Goal: Task Accomplishment & Management: Use online tool/utility

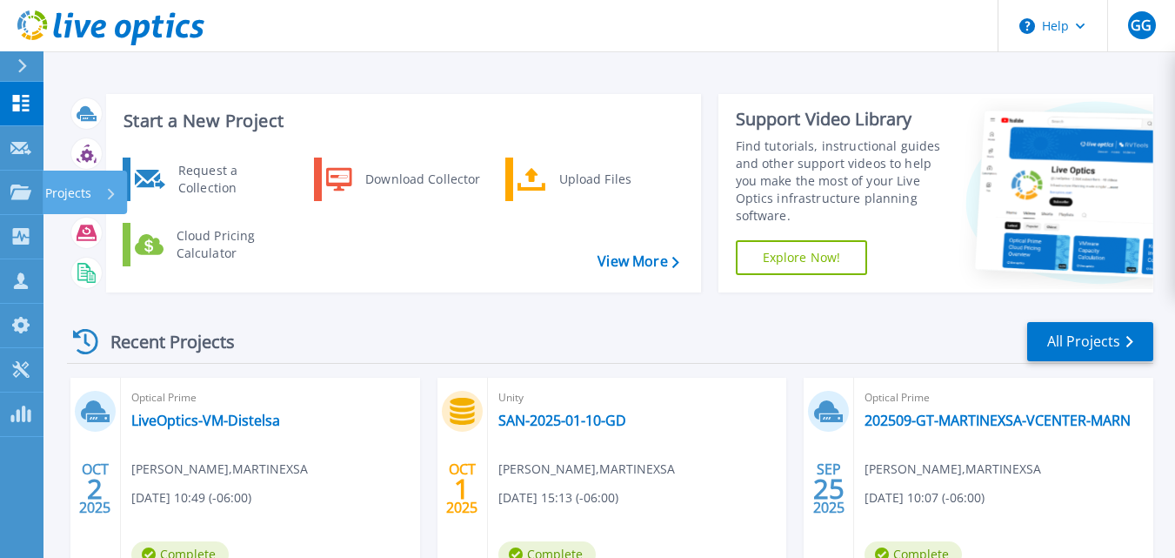
click at [76, 197] on p "Projects" at bounding box center [68, 193] width 46 height 45
click at [408, 327] on div "Recent Projects All Projects" at bounding box center [610, 342] width 1087 height 44
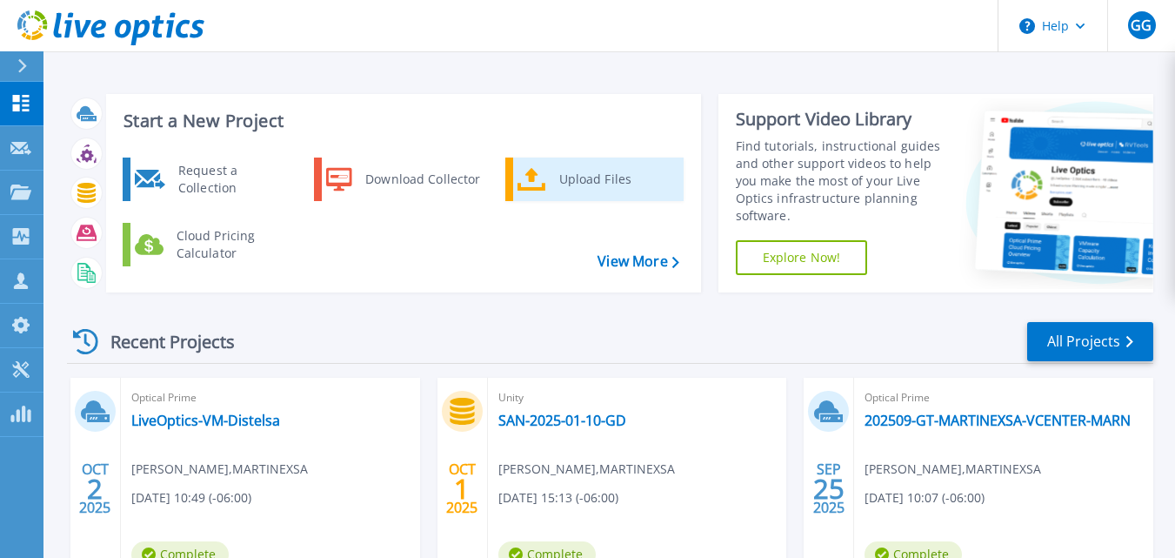
click at [579, 191] on div "Upload Files" at bounding box center [615, 179] width 129 height 35
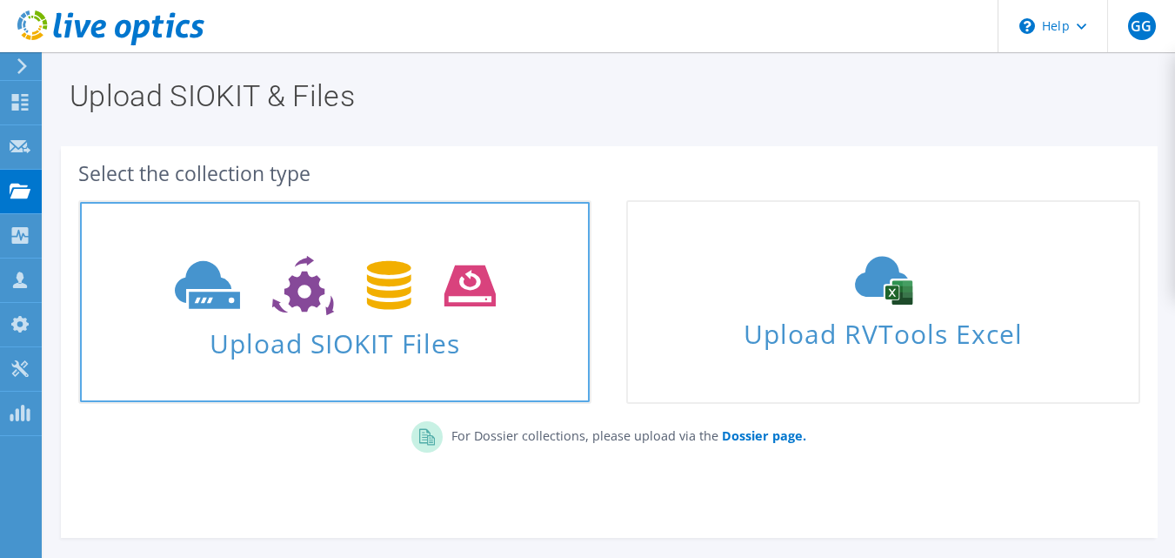
click at [352, 332] on span "Upload SIOKIT Files" at bounding box center [335, 337] width 510 height 37
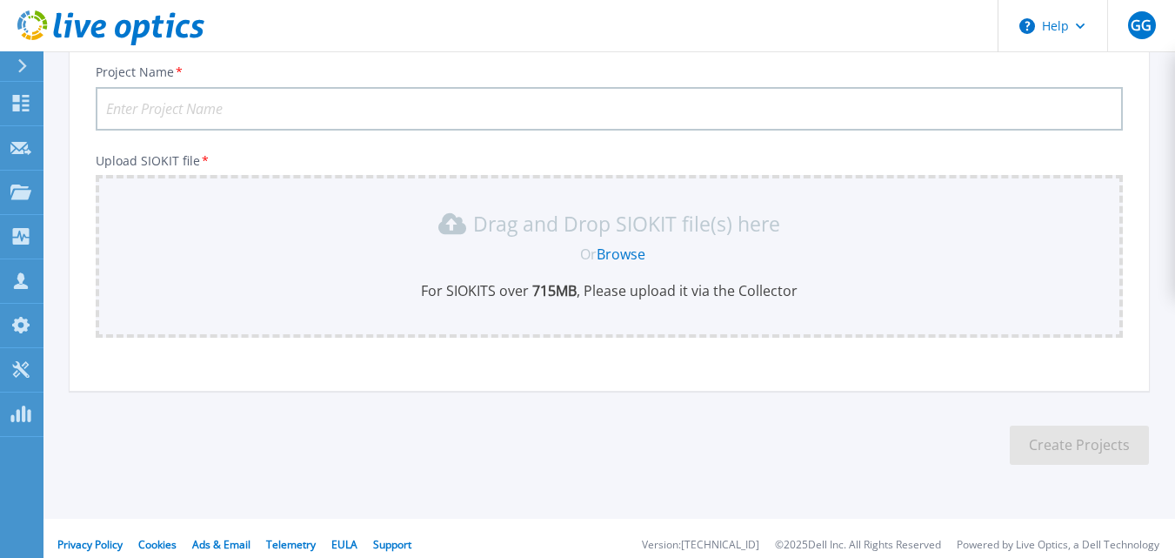
scroll to position [136, 0]
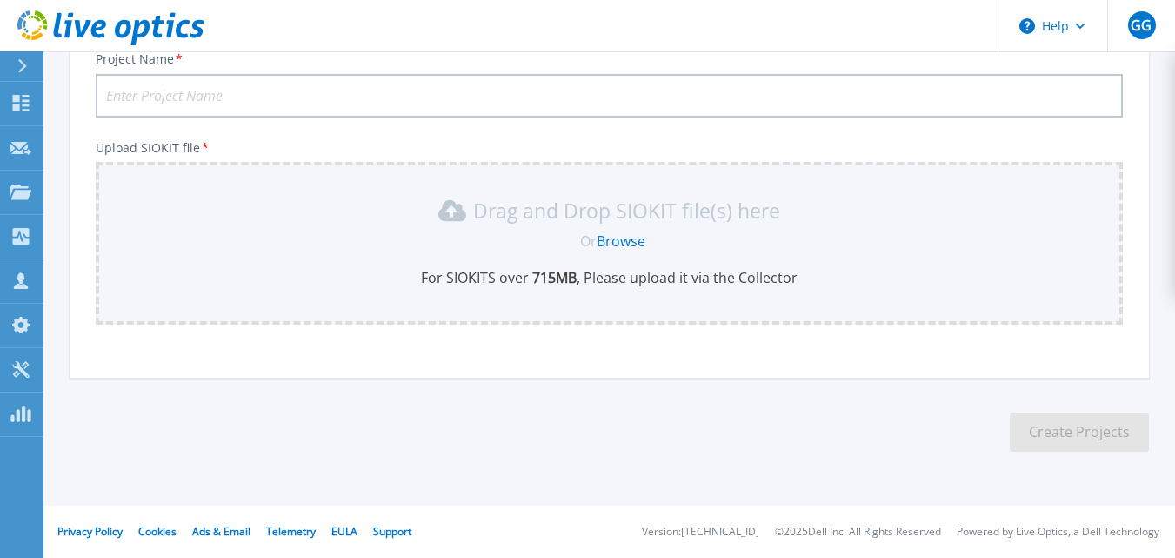
click at [144, 98] on input "Project Name *" at bounding box center [610, 96] width 1028 height 44
type input "202507GTINDE"
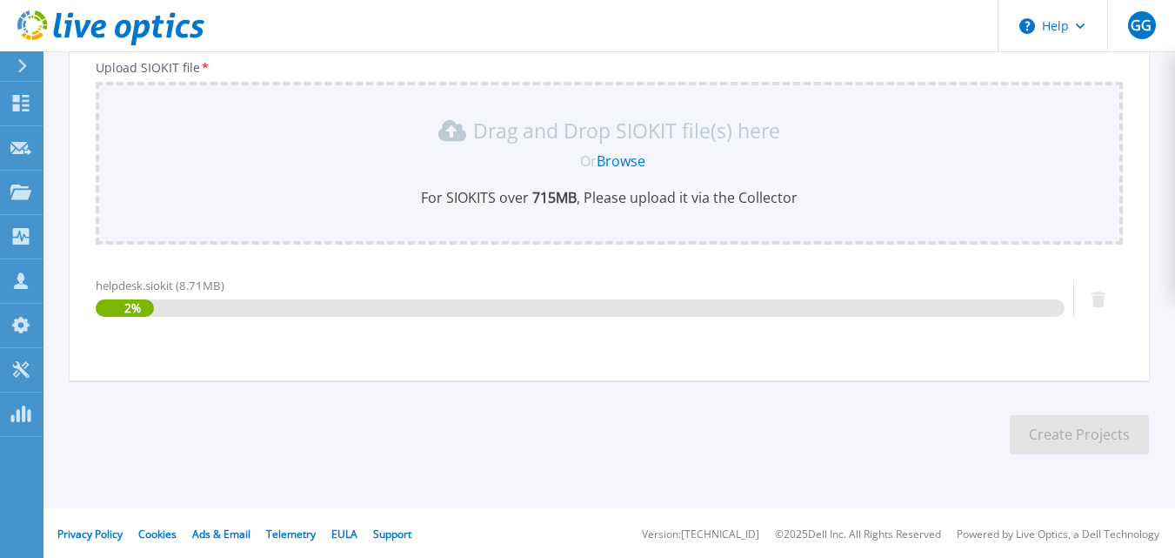
scroll to position [218, 0]
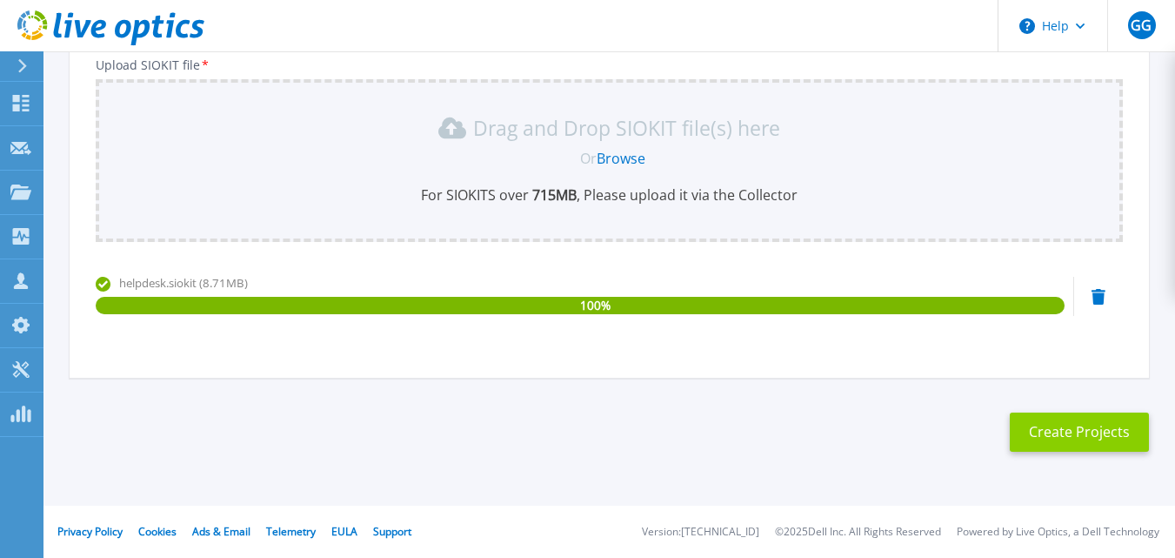
click at [1088, 439] on button "Create Projects" at bounding box center [1079, 431] width 139 height 39
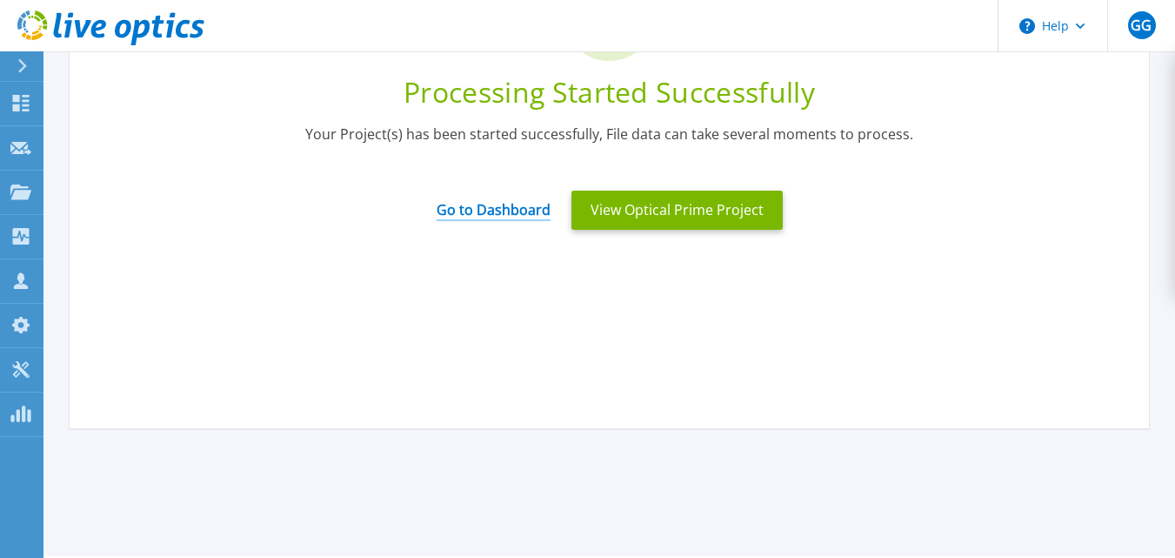
click at [493, 215] on link "Go to Dashboard" at bounding box center [494, 204] width 114 height 34
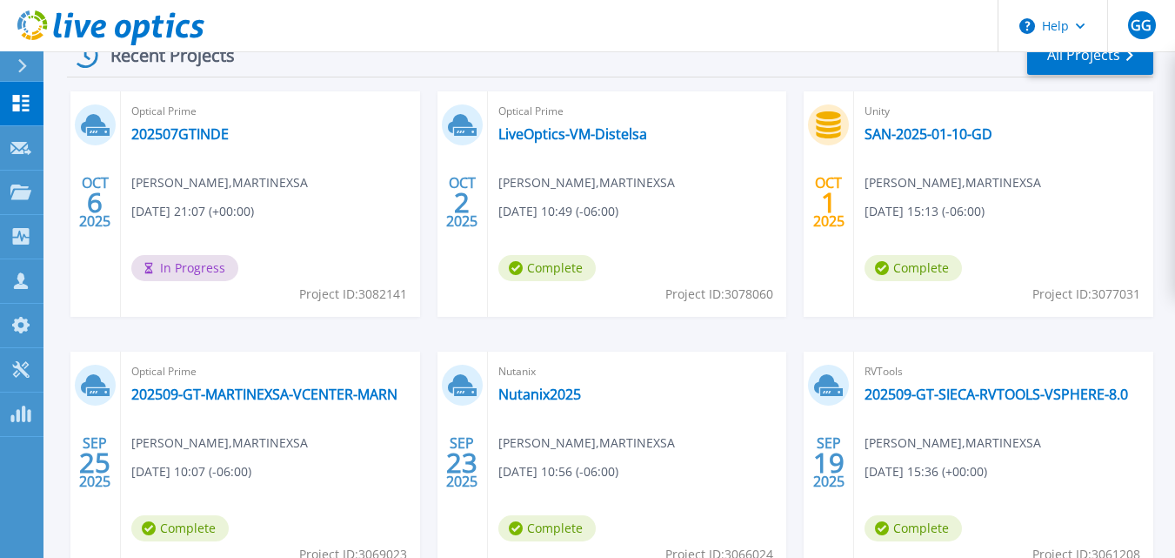
scroll to position [285, 0]
click at [367, 394] on link "202509-GT-MARTINEXSA-VCENTER-MARN" at bounding box center [264, 394] width 266 height 17
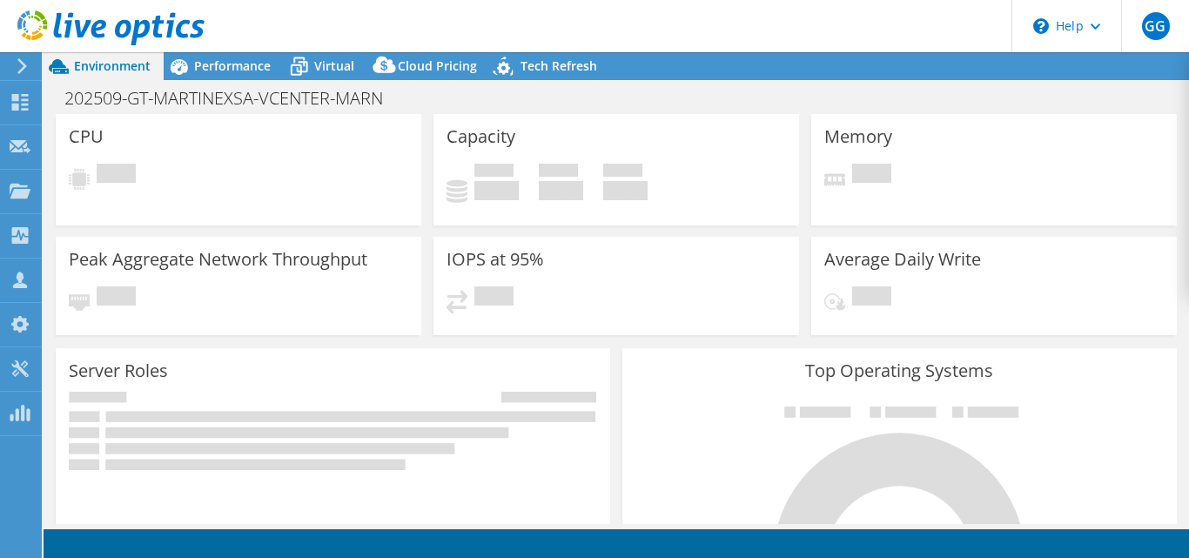
select select "USD"
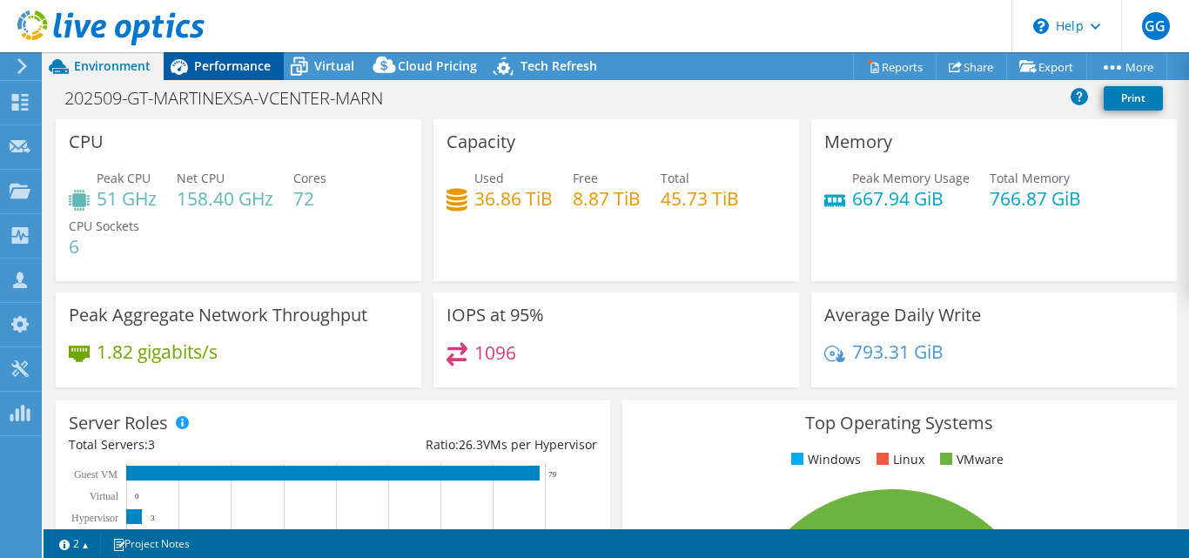
click at [230, 66] on span "Performance" at bounding box center [232, 65] width 77 height 17
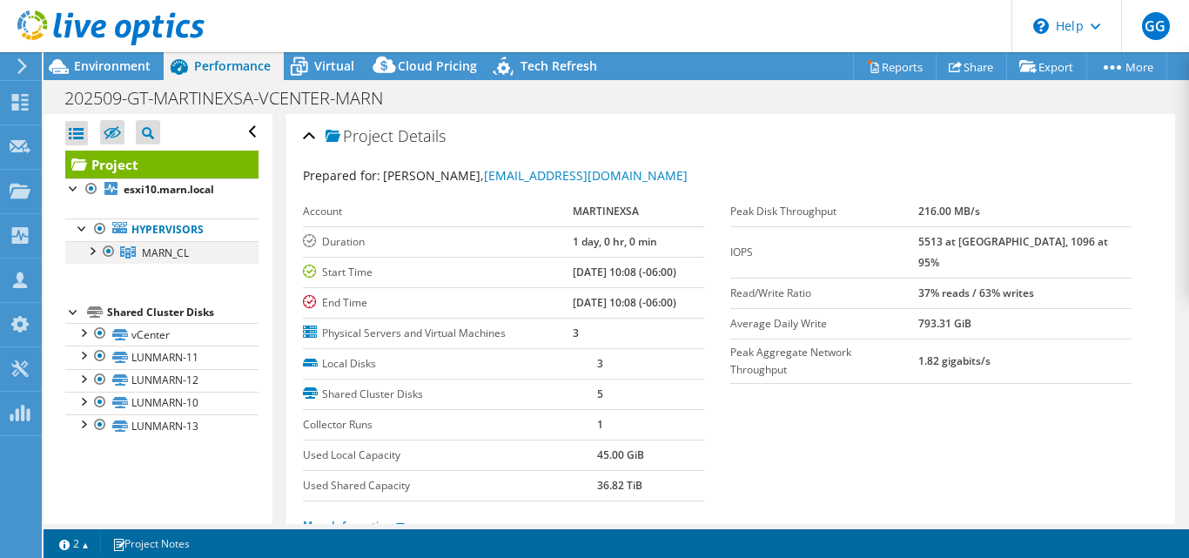
click at [89, 253] on div at bounding box center [91, 249] width 17 height 17
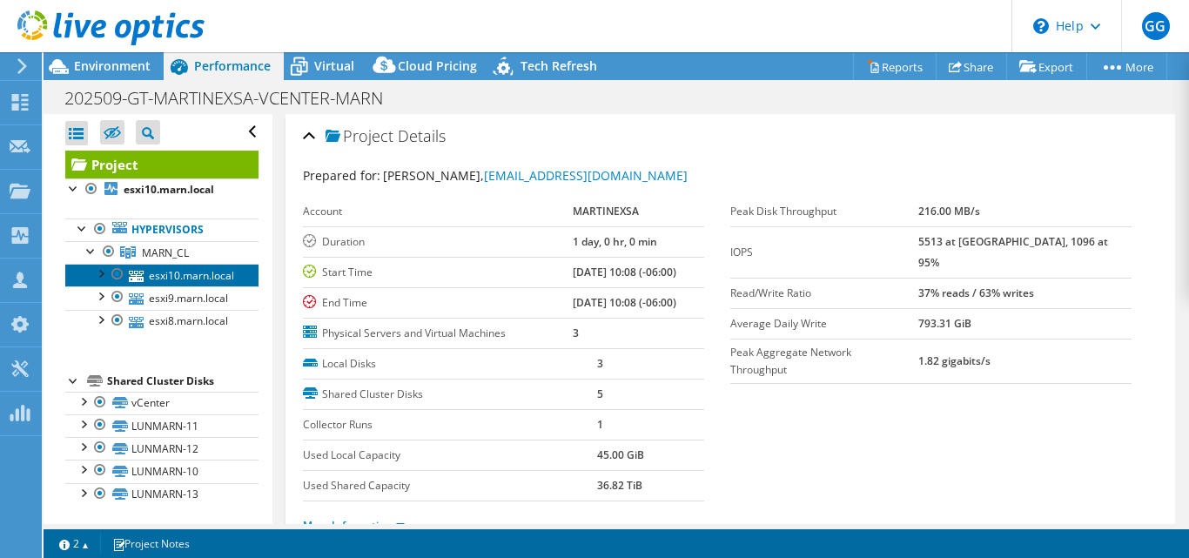
click at [211, 278] on link "esxi10.marn.local" at bounding box center [161, 275] width 193 height 23
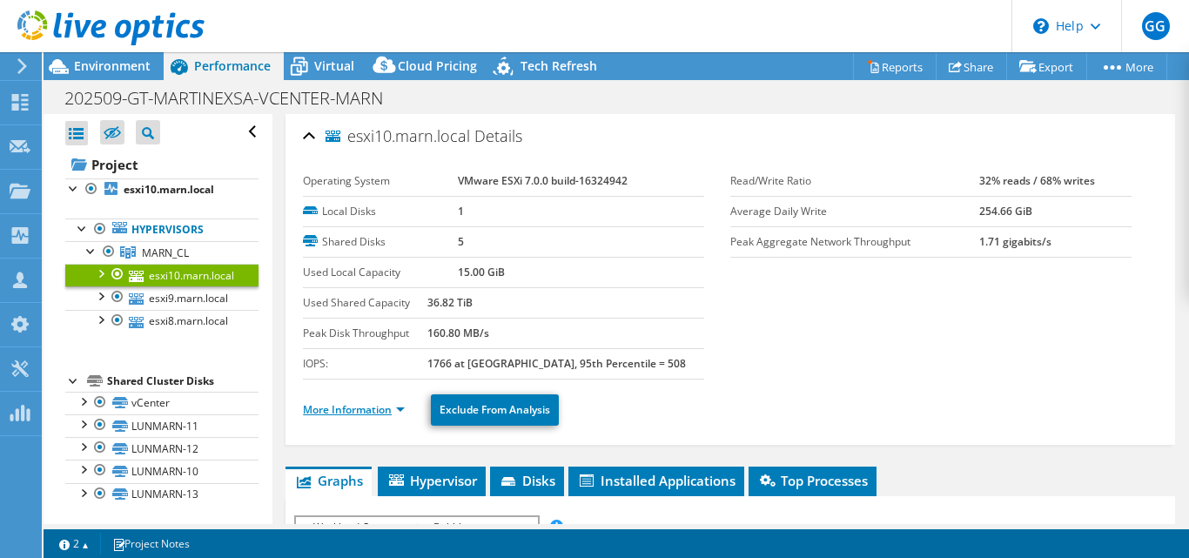
click at [362, 406] on link "More Information" at bounding box center [354, 409] width 102 height 15
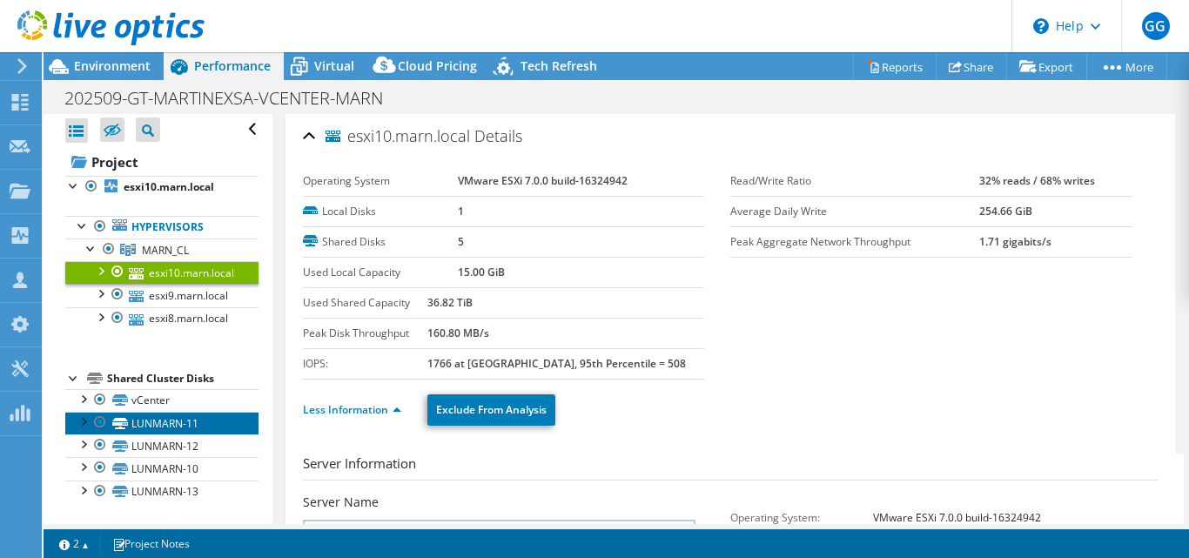
click at [164, 417] on link "LUNMARN-11" at bounding box center [161, 423] width 193 height 23
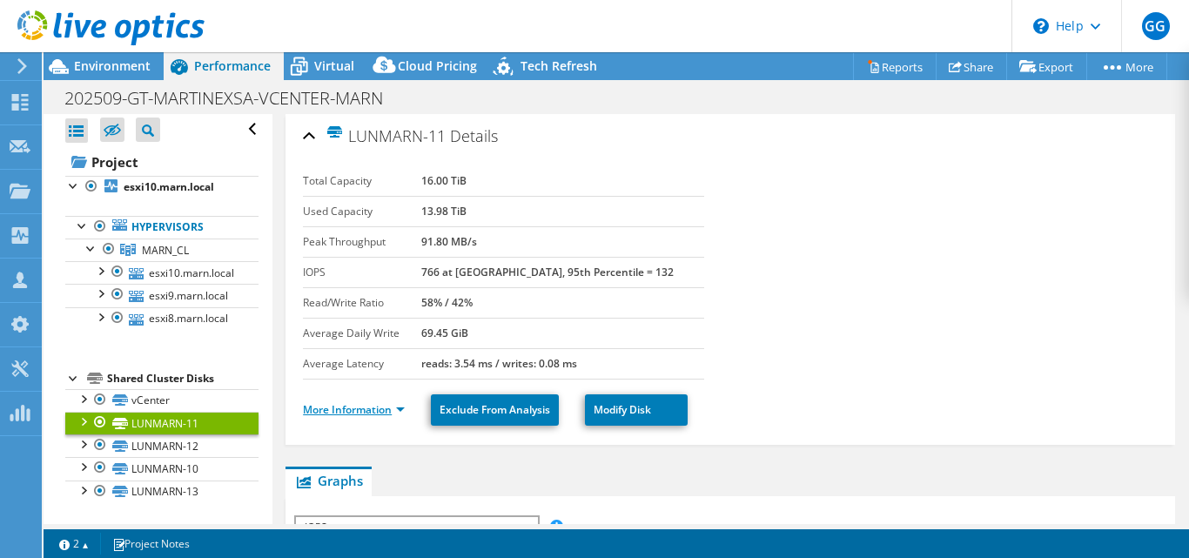
click at [356, 411] on link "More Information" at bounding box center [354, 409] width 102 height 15
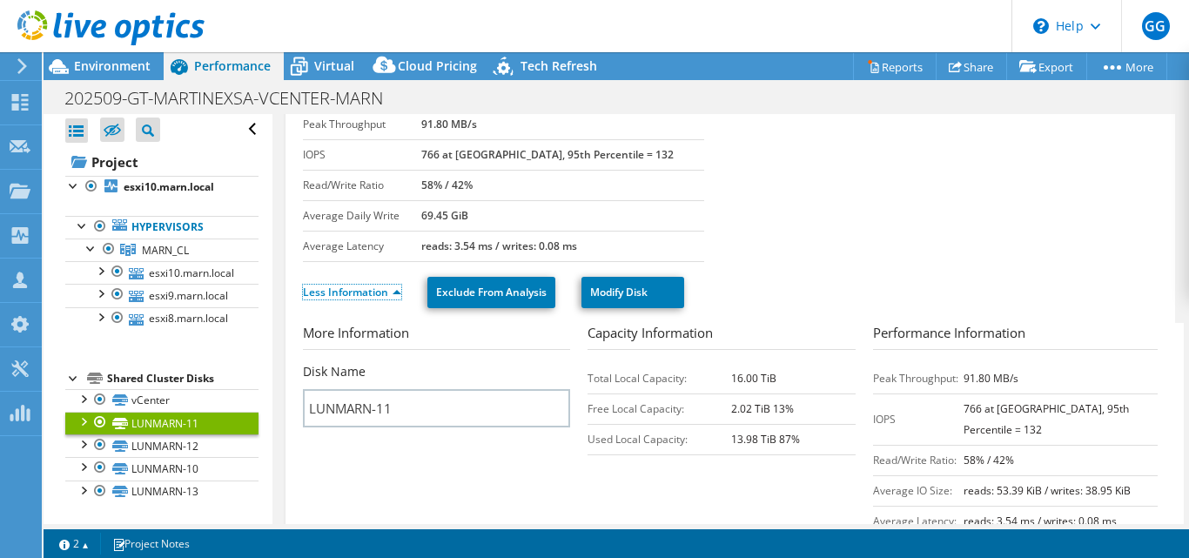
scroll to position [117, 0]
click at [361, 289] on link "Less Information" at bounding box center [352, 292] width 98 height 15
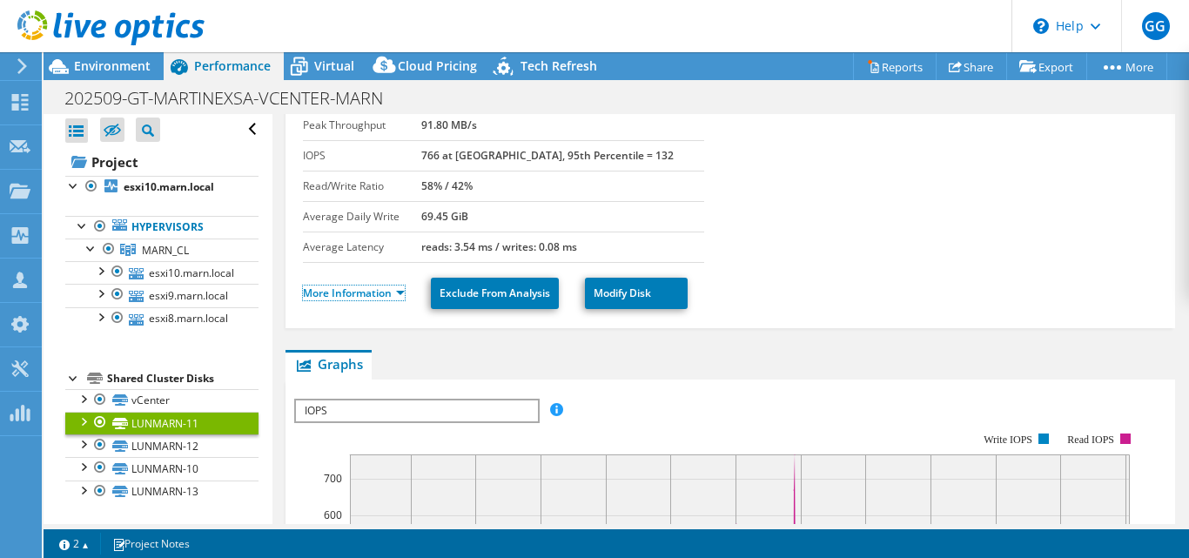
scroll to position [0, 0]
